Goal: Check status: Verify the current state of an ongoing process or item

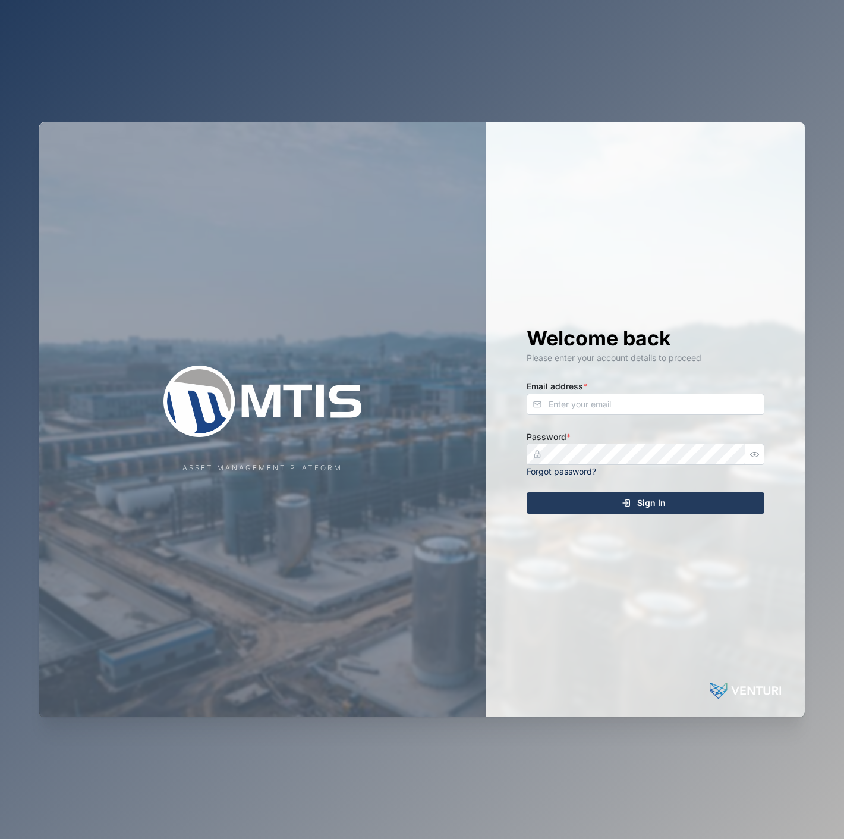
click at [620, 422] on div "Welcome back Please enter your account details to proceed Email address * Passw…" at bounding box center [645, 419] width 285 height 594
click at [631, 403] on input "Email address *" at bounding box center [646, 403] width 238 height 21
type input "[EMAIL_ADDRESS][DOMAIN_NAME]"
click at [527, 492] on button "Sign In" at bounding box center [646, 502] width 238 height 21
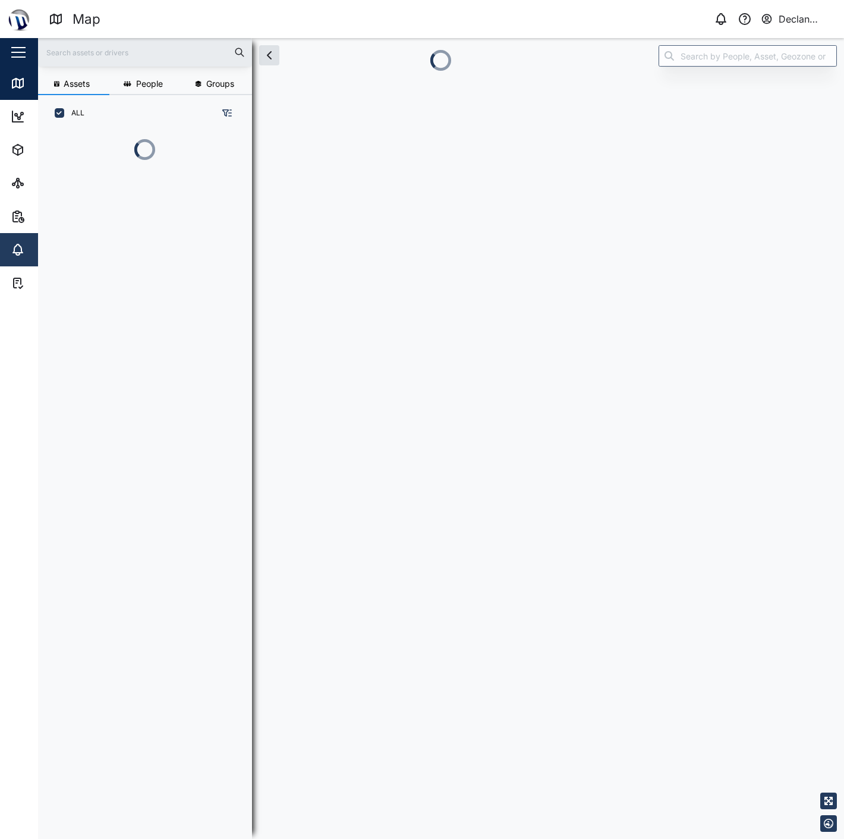
scroll to position [640, 185]
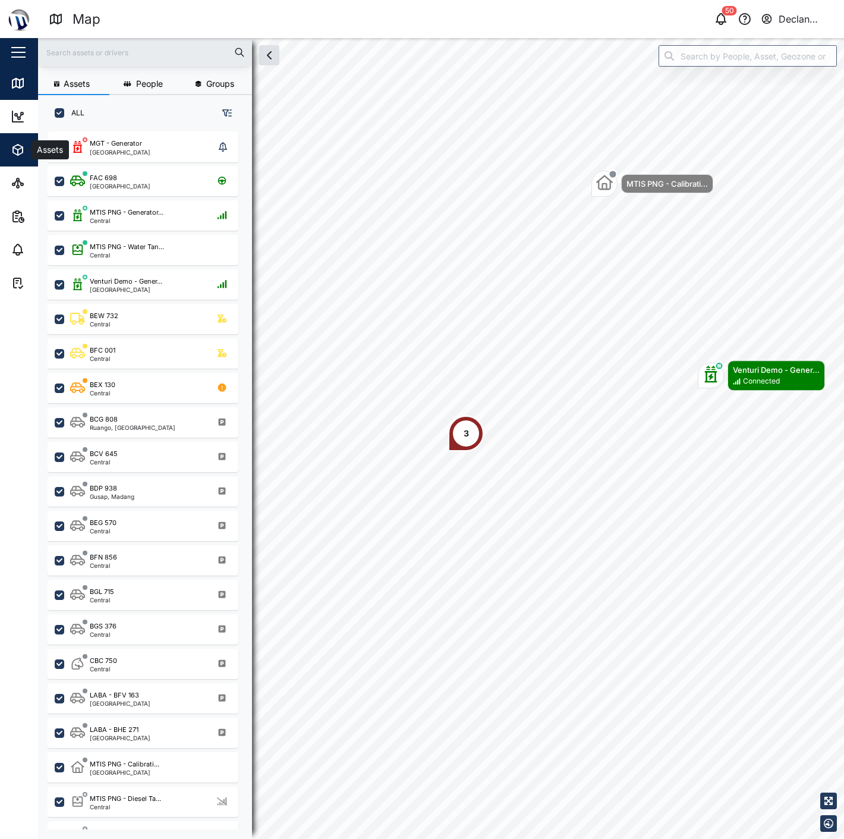
click at [29, 144] on div "Assets" at bounding box center [65, 150] width 108 height 14
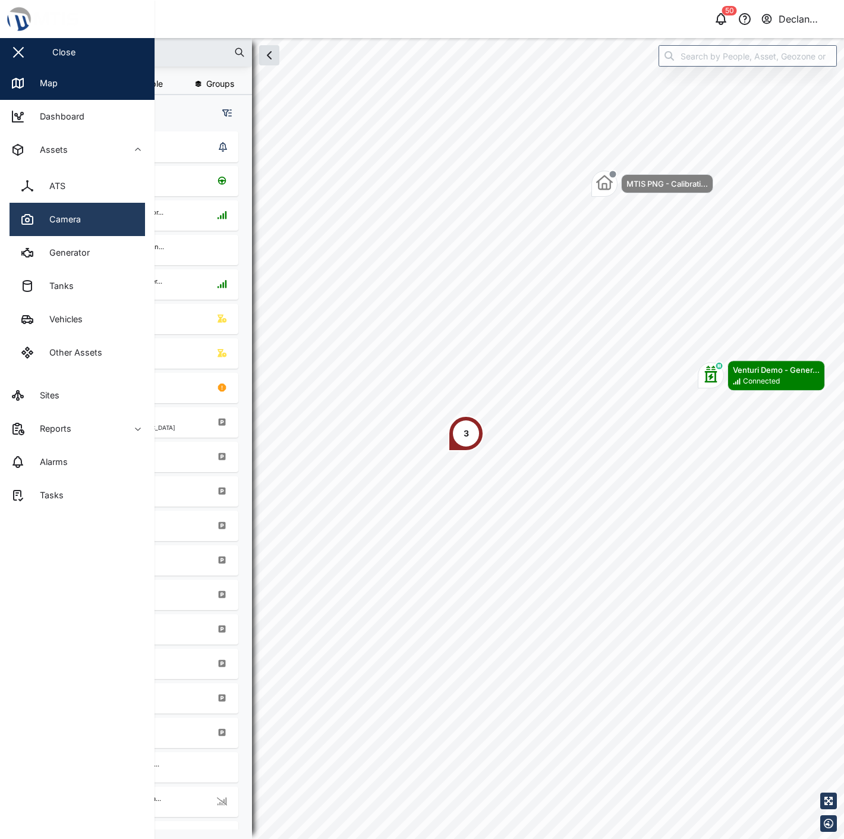
click at [48, 215] on div "Camera" at bounding box center [60, 219] width 40 height 13
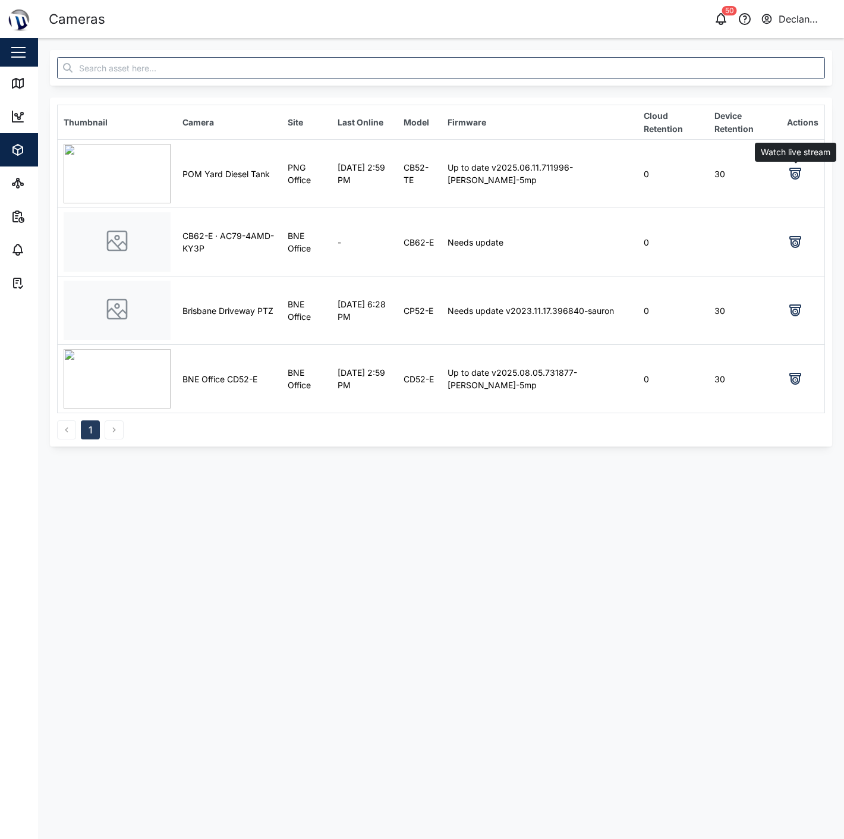
click at [794, 173] on icon at bounding box center [795, 174] width 5 height 5
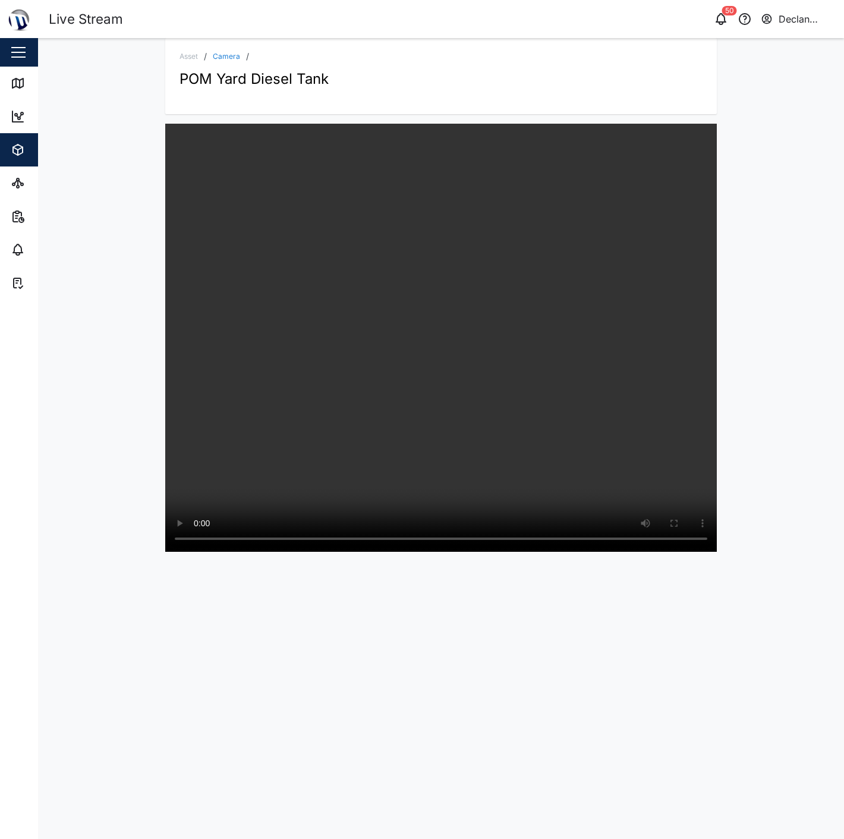
click at [806, 17] on div "Declan Testing" at bounding box center [806, 19] width 55 height 15
click at [795, 15] on div "Declan Testing" at bounding box center [806, 19] width 55 height 15
click at [40, 83] on div "Asset / Camera / POM Yard Diesel Tank" at bounding box center [441, 438] width 806 height 801
